Goal: Complete application form

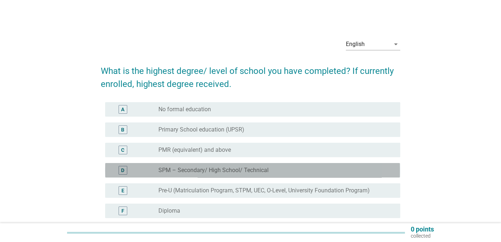
click at [213, 167] on label "SPM – Secondary/ High School/ Technical" at bounding box center [213, 170] width 110 height 7
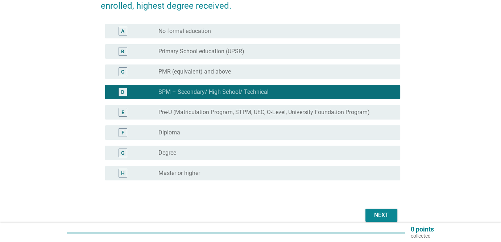
scroll to position [84, 0]
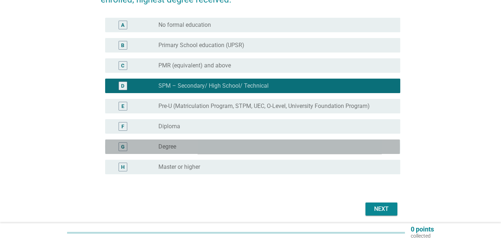
click at [201, 150] on div "radio_button_unchecked Degree" at bounding box center [273, 146] width 230 height 7
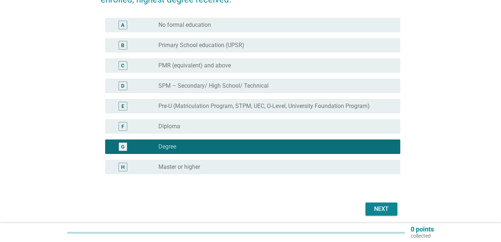
click at [198, 168] on label "Master or higher" at bounding box center [179, 166] width 42 height 7
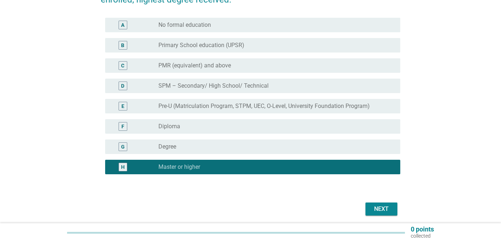
click at [379, 207] on div "Next" at bounding box center [381, 209] width 20 height 9
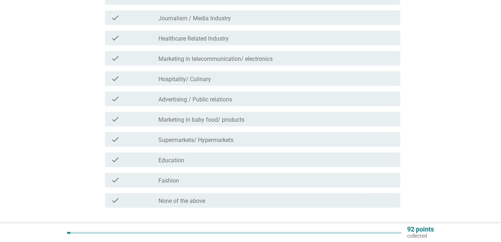
scroll to position [169, 0]
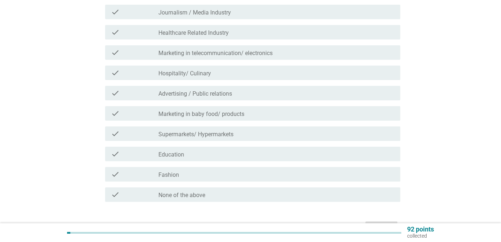
click at [197, 195] on label "None of the above" at bounding box center [181, 195] width 47 height 7
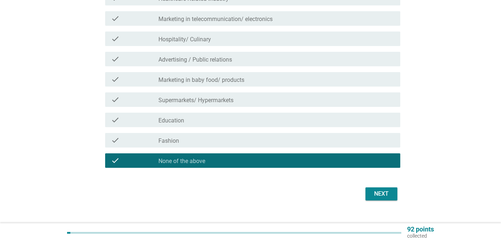
scroll to position [215, 0]
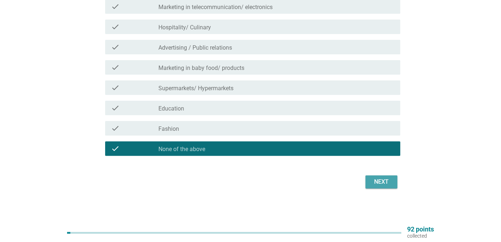
click at [377, 184] on div "Next" at bounding box center [381, 182] width 20 height 9
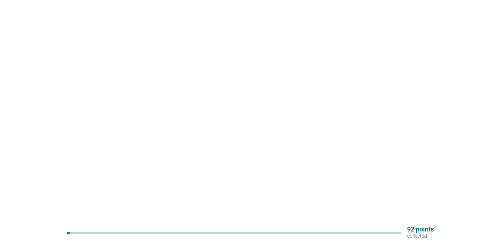
scroll to position [0, 0]
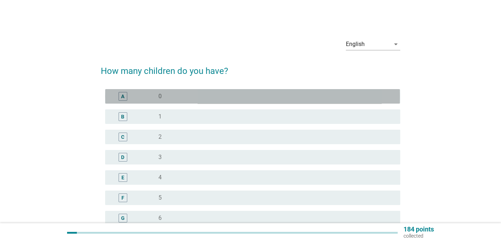
click at [217, 95] on div "radio_button_unchecked 0" at bounding box center [273, 96] width 230 height 7
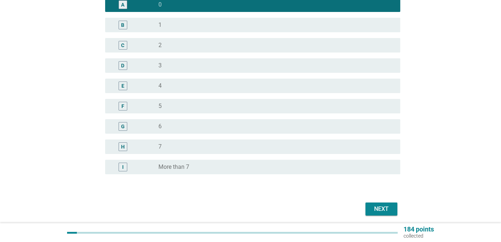
scroll to position [119, 0]
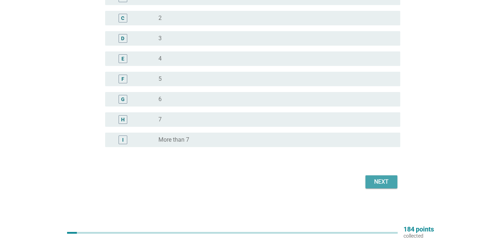
click at [387, 182] on div "Next" at bounding box center [381, 182] width 20 height 9
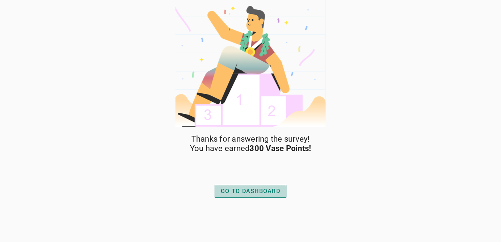
click at [267, 191] on div "GO TO DASHBOARD" at bounding box center [250, 191] width 59 height 9
